Goal: Task Accomplishment & Management: Complete application form

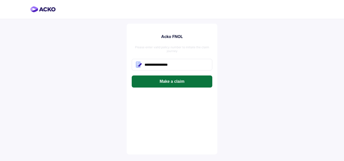
click at [198, 81] on button "Make a claim" at bounding box center [172, 82] width 81 height 12
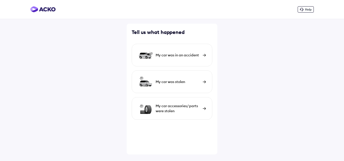
click at [174, 60] on div "My car was in an accident" at bounding box center [172, 55] width 81 height 23
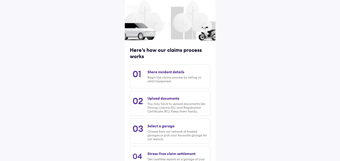
scroll to position [64, 0]
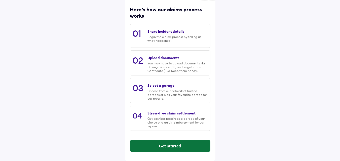
click at [172, 147] on button "Get started" at bounding box center [170, 146] width 80 height 12
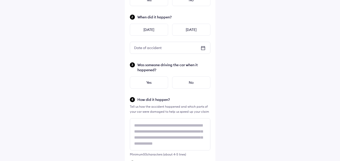
scroll to position [0, 0]
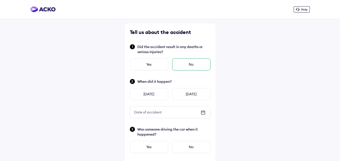
click at [185, 64] on div "No" at bounding box center [191, 64] width 38 height 12
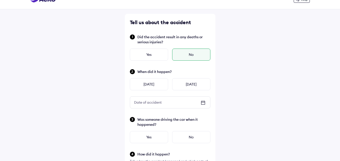
scroll to position [25, 0]
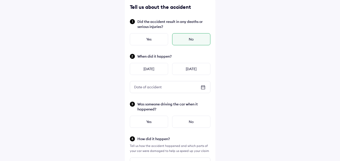
click at [203, 87] on icon at bounding box center [203, 87] width 6 height 6
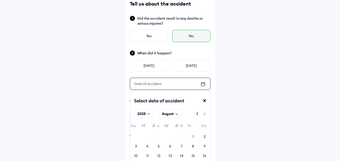
scroll to position [76, 0]
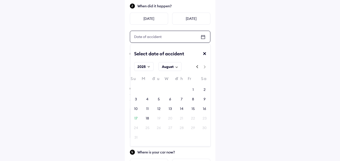
drag, startPoint x: 49, startPoint y: 57, endPoint x: 31, endPoint y: 77, distance: 26.4
click at [31, 77] on div "Help Tell us about the accident Did the accident result in any deaths or seriou…" at bounding box center [170, 127] width 340 height 407
click at [184, 109] on div "14" at bounding box center [181, 109] width 11 height 8
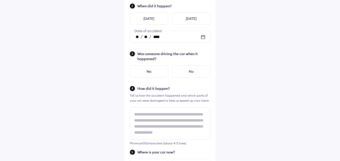
scroll to position [1, 0]
click at [188, 73] on div "No" at bounding box center [191, 71] width 38 height 12
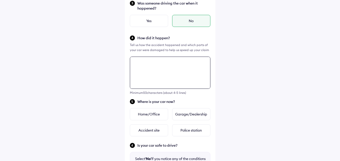
click at [147, 84] on div "Tell us about the accident Did the accident result in any deaths or serious inj…" at bounding box center [170, 88] width 91 height 383
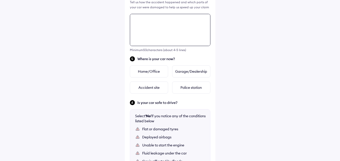
scroll to position [158, 0]
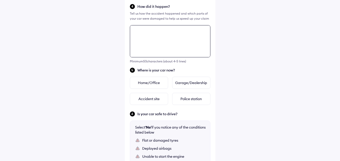
click at [156, 29] on textarea at bounding box center [170, 41] width 81 height 32
click at [144, 35] on textarea "**********" at bounding box center [170, 41] width 81 height 32
click at [172, 34] on textarea "**********" at bounding box center [170, 41] width 81 height 32
type textarea "**********"
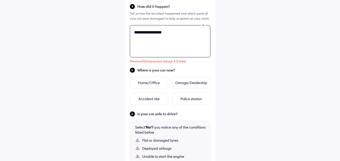
scroll to position [183, 0]
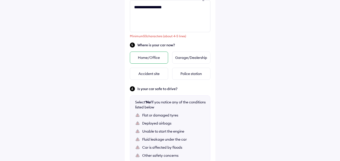
click at [154, 59] on div "Home/Office" at bounding box center [149, 58] width 38 height 12
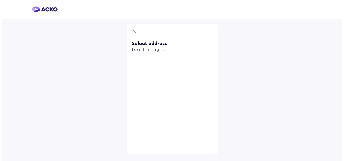
scroll to position [0, 0]
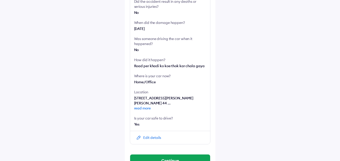
scroll to position [134, 0]
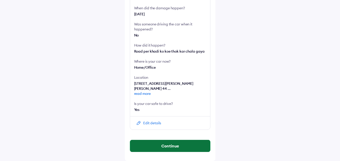
click at [162, 147] on button "Continue" at bounding box center [170, 146] width 80 height 12
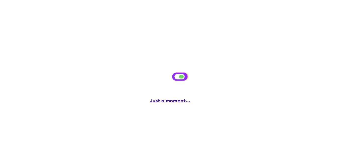
scroll to position [0, 0]
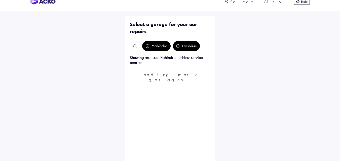
scroll to position [15, 0]
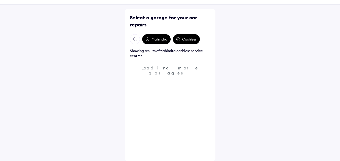
click at [137, 40] on img "Open search" at bounding box center [135, 39] width 5 height 5
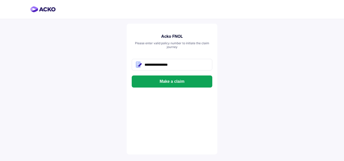
click at [162, 84] on button "Make a claim" at bounding box center [172, 82] width 81 height 12
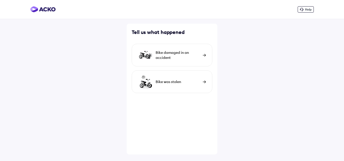
click at [175, 57] on div "Bike damaged in an accident" at bounding box center [178, 55] width 45 height 10
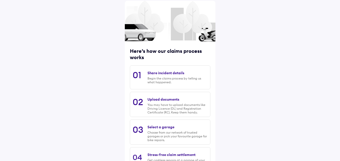
scroll to position [64, 0]
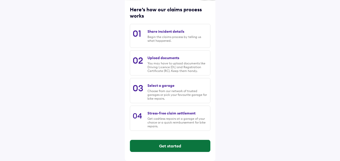
click at [173, 144] on button "Get started" at bounding box center [170, 146] width 80 height 12
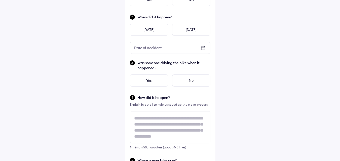
scroll to position [0, 0]
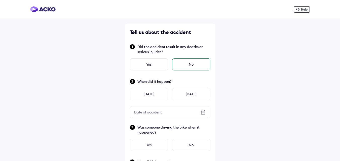
click at [189, 64] on div "No" at bounding box center [191, 64] width 38 height 12
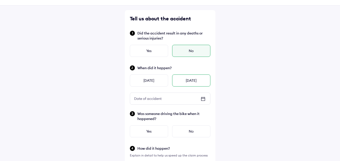
scroll to position [25, 0]
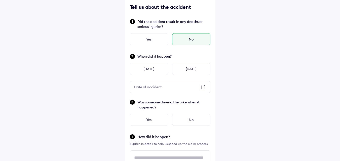
click at [204, 88] on icon at bounding box center [203, 87] width 6 height 6
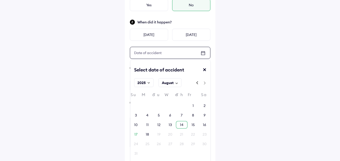
scroll to position [76, 0]
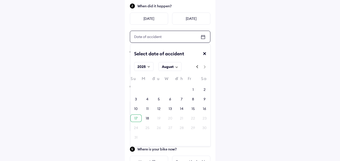
click at [135, 117] on div "17" at bounding box center [135, 118] width 3 height 5
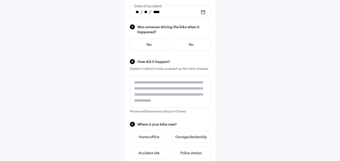
scroll to position [101, 0]
click at [161, 46] on div "Yes" at bounding box center [149, 44] width 38 height 12
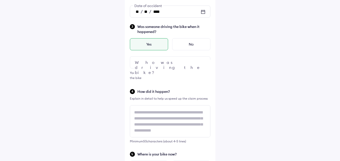
click at [164, 61] on div at bounding box center [170, 62] width 81 height 12
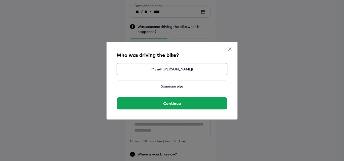
click at [173, 70] on div "Myself (UTSAV KHURANA)" at bounding box center [172, 69] width 111 height 12
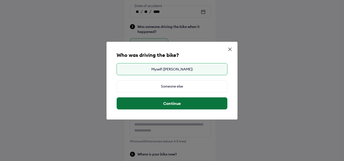
click at [178, 108] on button "Continue" at bounding box center [172, 103] width 110 height 12
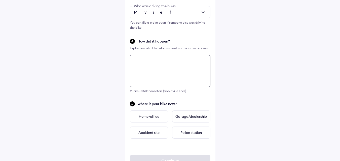
click at [175, 76] on textarea at bounding box center [170, 71] width 81 height 32
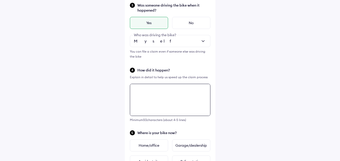
scroll to position [122, 0]
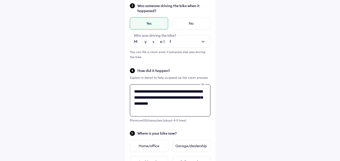
click at [140, 105] on textarea "**********" at bounding box center [170, 100] width 81 height 32
click at [185, 104] on textarea "**********" at bounding box center [170, 100] width 81 height 32
click at [204, 102] on textarea "**********" at bounding box center [170, 100] width 81 height 32
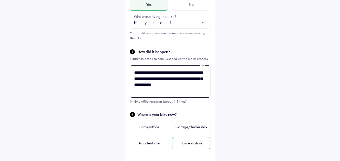
scroll to position [172, 0]
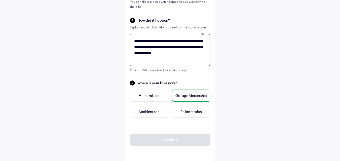
type textarea "**********"
click at [184, 97] on div "Garage/dealership" at bounding box center [191, 96] width 38 height 12
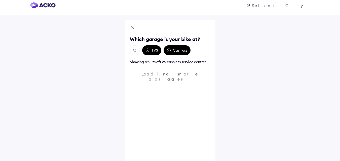
scroll to position [10, 0]
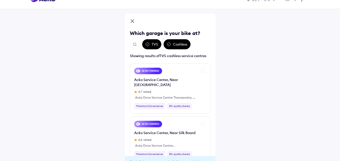
click at [138, 46] on button "Open search" at bounding box center [135, 44] width 10 height 10
click at [135, 46] on img "Open search" at bounding box center [135, 44] width 5 height 5
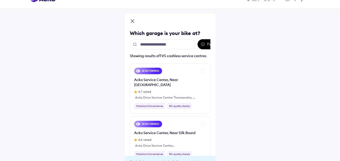
click at [169, 43] on input "text" at bounding box center [162, 44] width 65 height 10
type input "**********"
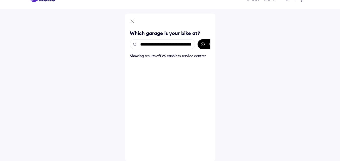
scroll to position [0, 29]
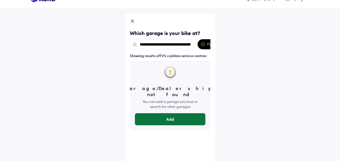
click at [166, 116] on button "Add" at bounding box center [170, 119] width 71 height 12
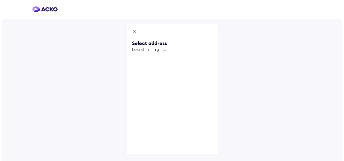
scroll to position [0, 0]
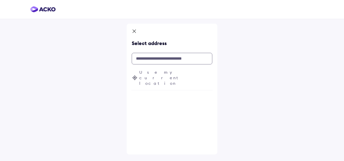
click at [153, 58] on input "text" at bounding box center [172, 59] width 81 height 12
paste input "**********"
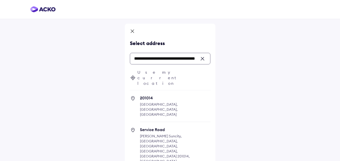
click at [145, 102] on span "Ghaziabad, Uttar Pradesh, India" at bounding box center [159, 109] width 38 height 15
type input "**********"
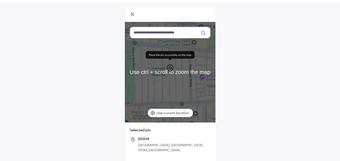
scroll to position [30, 0]
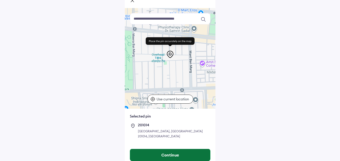
click at [165, 151] on button "Continue" at bounding box center [170, 155] width 80 height 12
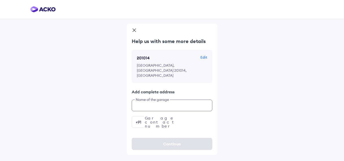
click at [166, 101] on input "text" at bounding box center [172, 106] width 81 height 12
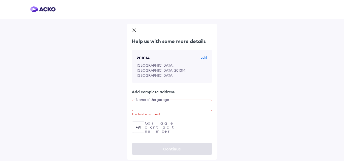
click at [159, 100] on input "text" at bounding box center [172, 106] width 81 height 12
paste input "**********"
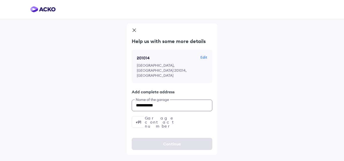
type input "**********"
click at [170, 118] on input "number" at bounding box center [172, 122] width 81 height 12
click at [164, 117] on input "number" at bounding box center [172, 122] width 81 height 12
paste input "**********"
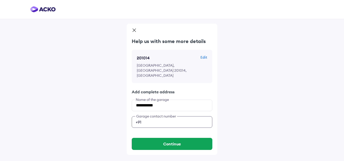
type input "**********"
click at [164, 102] on input "**********" at bounding box center [172, 106] width 81 height 12
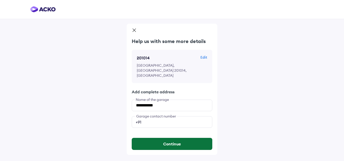
click at [156, 139] on button "Continue" at bounding box center [172, 144] width 81 height 12
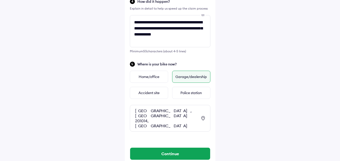
scroll to position [195, 0]
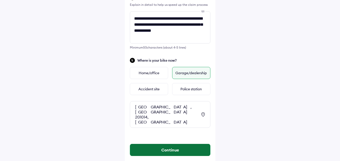
click at [156, 144] on button "Continue" at bounding box center [170, 150] width 80 height 12
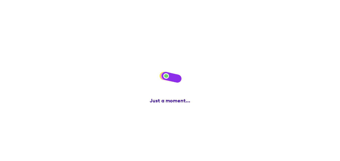
scroll to position [0, 0]
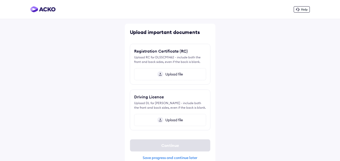
click at [165, 76] on span "Upload file" at bounding box center [173, 74] width 20 height 5
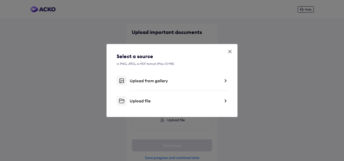
click at [181, 82] on div "Upload from gallery" at bounding box center [175, 80] width 91 height 5
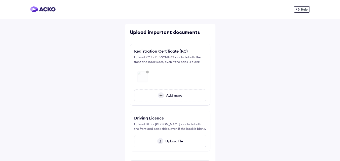
click at [168, 95] on span "Add more" at bounding box center [173, 95] width 18 height 5
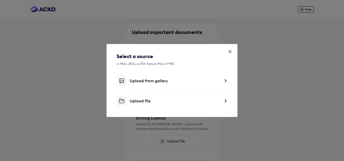
click at [139, 84] on div "Upload from gallery" at bounding box center [172, 81] width 111 height 10
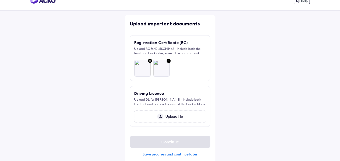
scroll to position [13, 0]
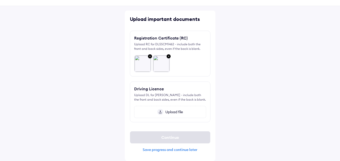
click at [180, 112] on span "Upload file" at bounding box center [173, 112] width 20 height 5
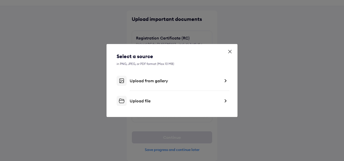
click at [146, 79] on div "Upload from gallery" at bounding box center [175, 80] width 91 height 5
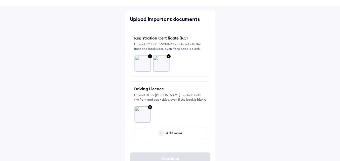
click at [167, 133] on span "Add more" at bounding box center [173, 133] width 18 height 5
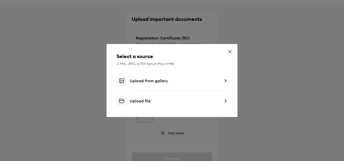
click at [138, 100] on div "Upload file" at bounding box center [175, 100] width 91 height 5
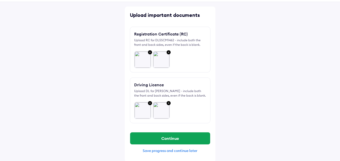
scroll to position [18, 0]
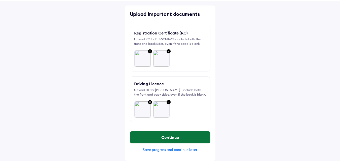
click at [167, 138] on button "Continue" at bounding box center [170, 137] width 80 height 12
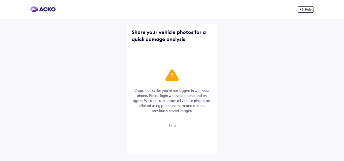
click at [173, 127] on div "Skip" at bounding box center [171, 125] width 7 height 5
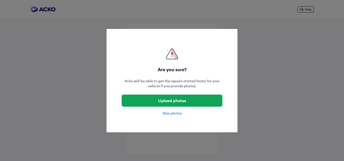
click at [176, 115] on div "Skip photos" at bounding box center [172, 113] width 101 height 5
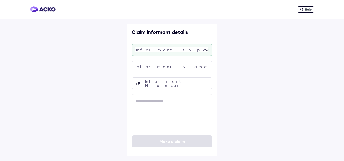
click at [162, 48] on div at bounding box center [172, 50] width 81 height 12
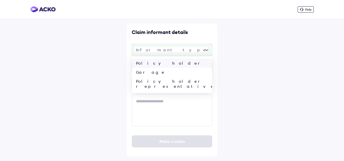
click at [163, 63] on div "Policy holder" at bounding box center [172, 63] width 80 height 9
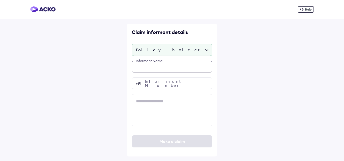
click at [163, 63] on input "text" at bounding box center [172, 67] width 81 height 12
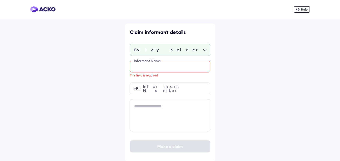
click at [145, 69] on input "text" at bounding box center [170, 67] width 81 height 12
paste input "**********"
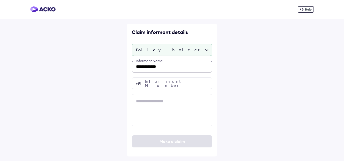
type input "**********"
click at [156, 82] on input "number" at bounding box center [172, 84] width 81 height 12
click at [158, 84] on input "number" at bounding box center [172, 84] width 81 height 12
paste input "**********"
type input "**********"
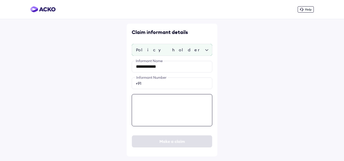
drag, startPoint x: 163, startPoint y: 109, endPoint x: 166, endPoint y: 108, distance: 3.1
click at [163, 109] on textarea at bounding box center [172, 110] width 81 height 32
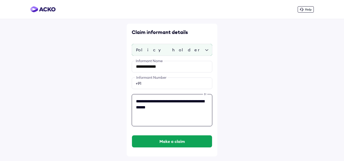
click at [142, 103] on textarea "**********" at bounding box center [172, 110] width 81 height 32
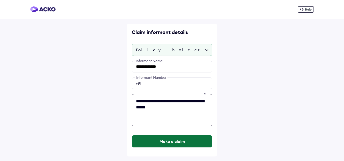
type textarea "**********"
click at [196, 143] on button "Make a claim" at bounding box center [172, 142] width 80 height 12
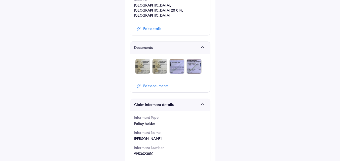
scroll to position [263, 0]
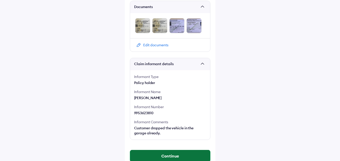
click at [157, 150] on button "Continue" at bounding box center [170, 156] width 80 height 12
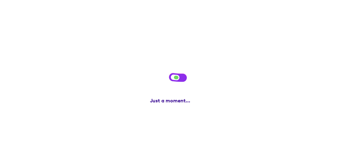
scroll to position [0, 0]
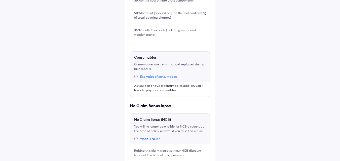
scroll to position [236, 0]
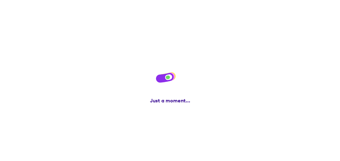
scroll to position [0, 0]
